Goal: Task Accomplishment & Management: Manage account settings

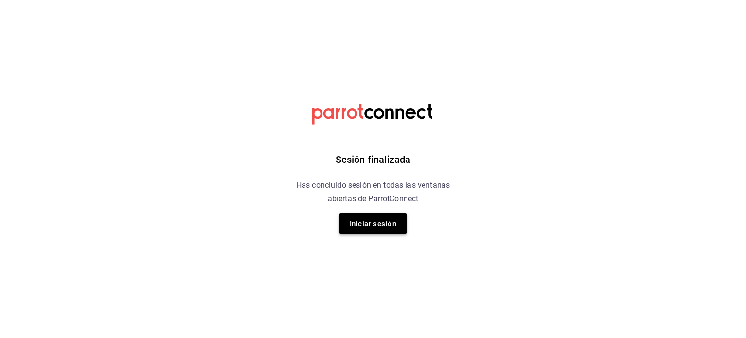
click at [372, 226] on button "Iniciar sesión" at bounding box center [373, 223] width 68 height 20
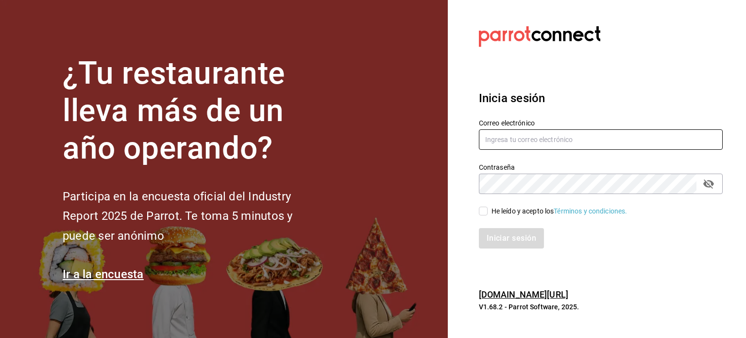
type input "[EMAIL_ADDRESS][DOMAIN_NAME]"
click at [482, 213] on input "He leído y acepto los Términos y condiciones." at bounding box center [483, 210] width 9 height 9
checkbox input "true"
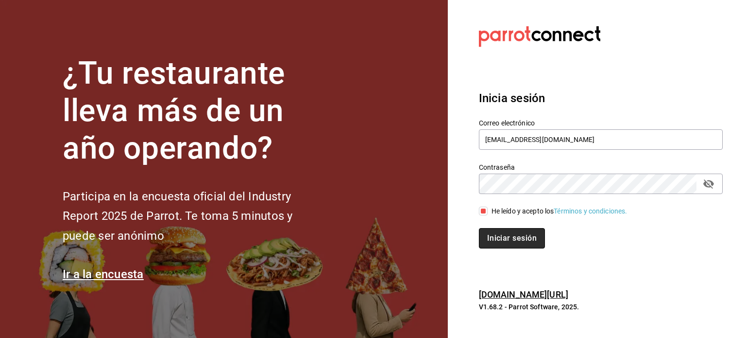
click at [494, 237] on button "Iniciar sesión" at bounding box center [512, 238] width 66 height 20
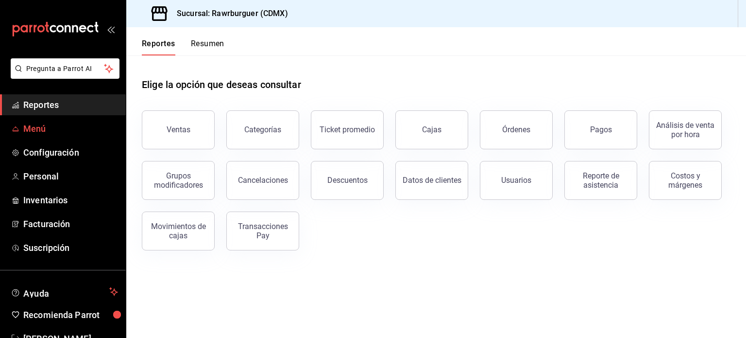
click at [40, 124] on span "Menú" at bounding box center [70, 128] width 95 height 13
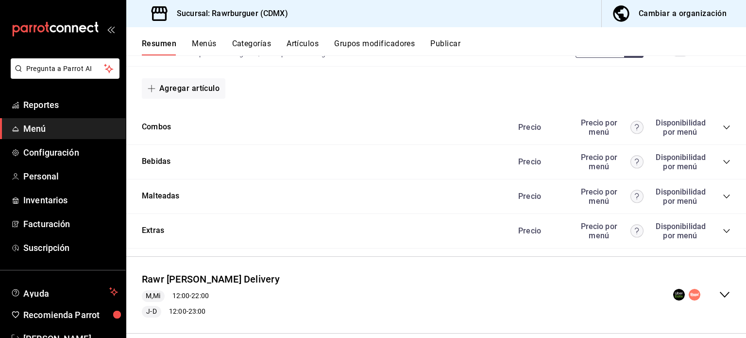
scroll to position [796, 0]
click at [723, 125] on icon "collapse-category-row" at bounding box center [727, 127] width 8 height 8
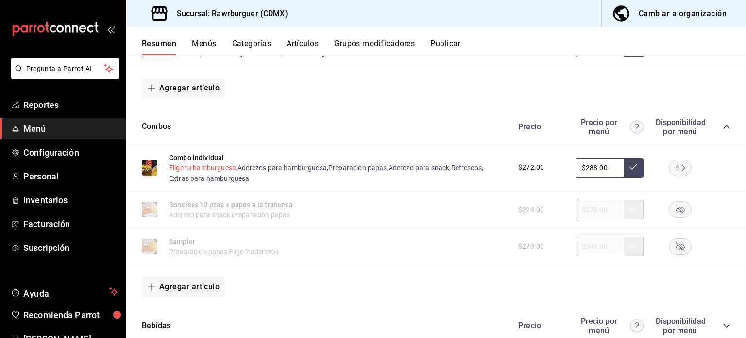
click at [217, 169] on button "Elige tu hamburguesa" at bounding box center [202, 168] width 67 height 10
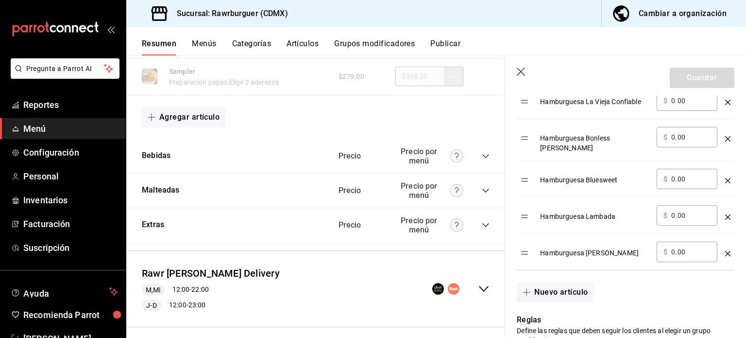
scroll to position [1070, 0]
click at [519, 75] on icon "button" at bounding box center [522, 73] width 10 height 10
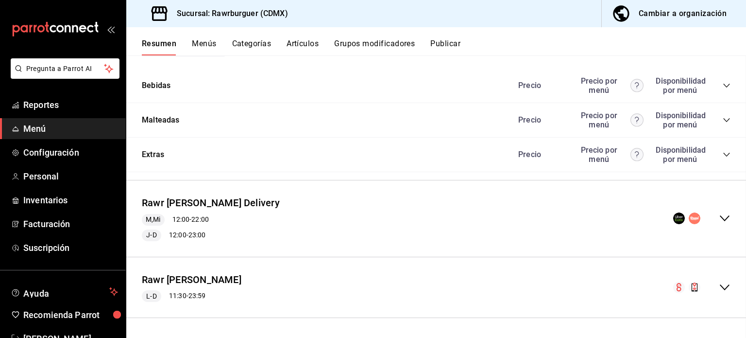
scroll to position [1038, 0]
click at [719, 220] on icon "collapse-menu-row" at bounding box center [725, 218] width 12 height 12
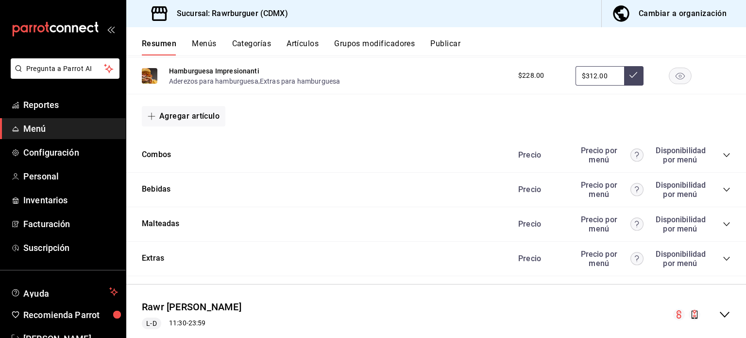
scroll to position [1877, 0]
